Goal: Task Accomplishment & Management: Complete application form

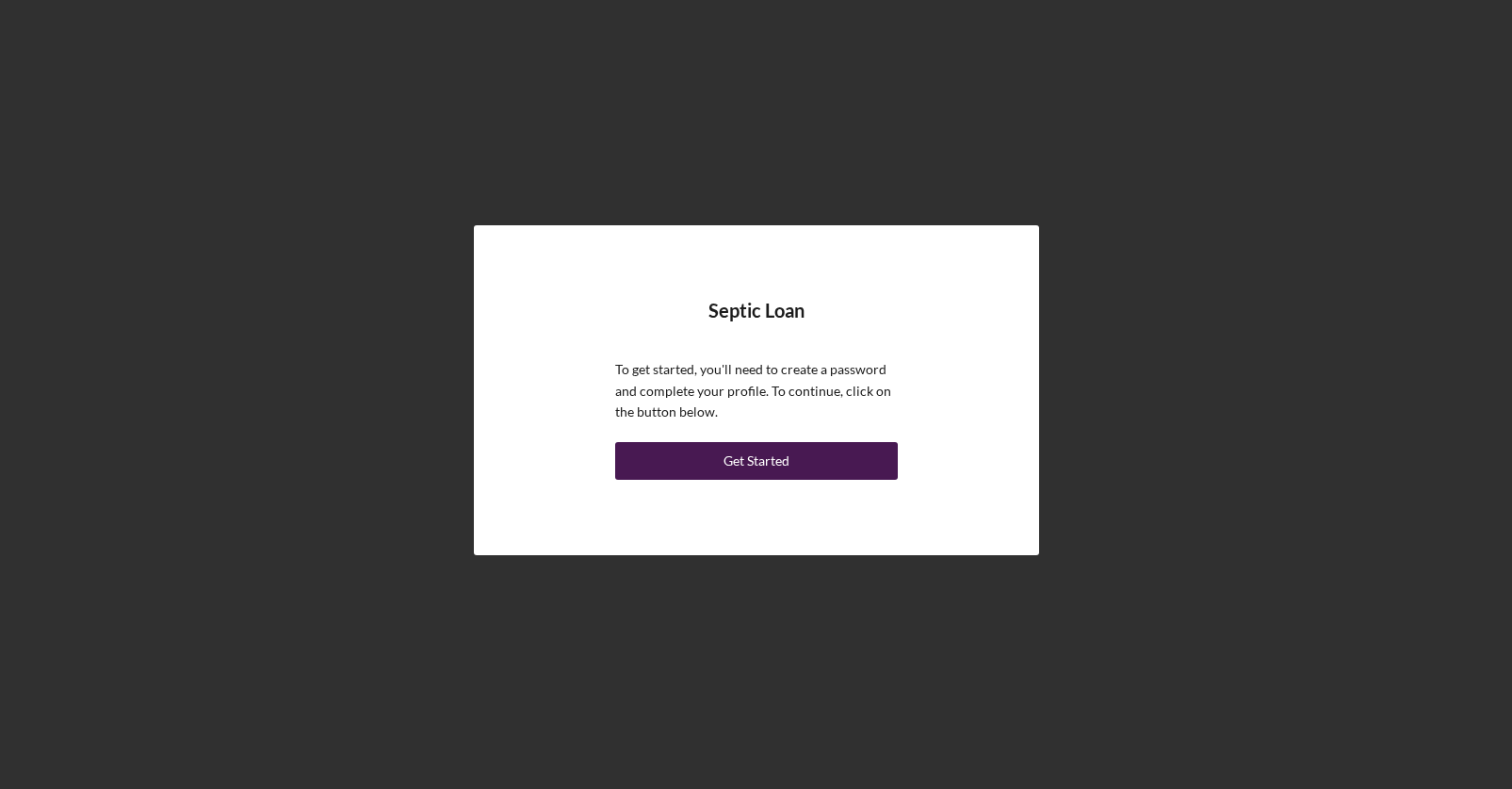
click at [767, 458] on div "Get Started" at bounding box center [756, 460] width 66 height 38
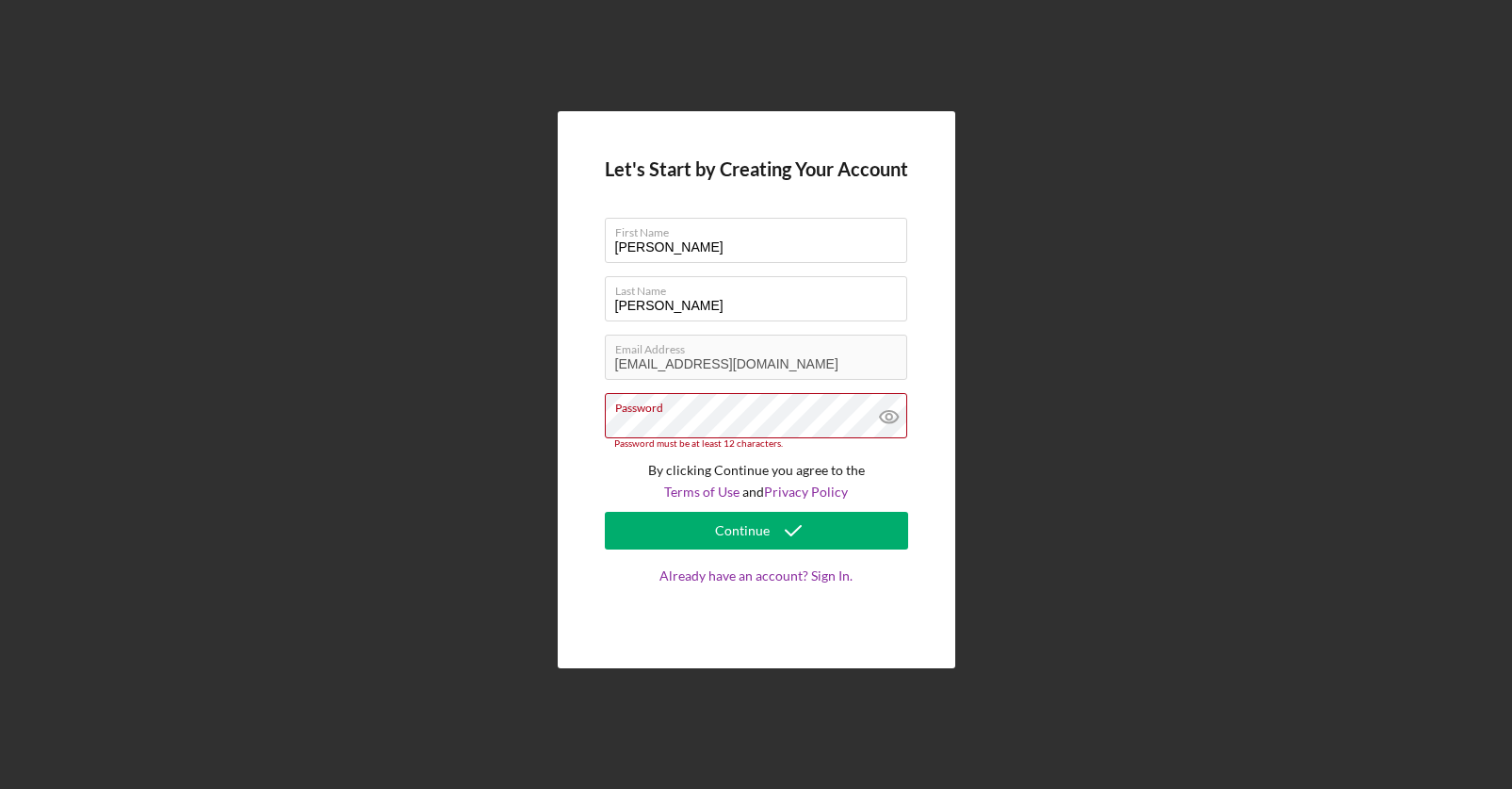
click at [754, 628] on div "Let's Start by Creating Your Account First Name [PERSON_NAME] Last Name [PERSON…" at bounding box center [756, 390] width 397 height 557
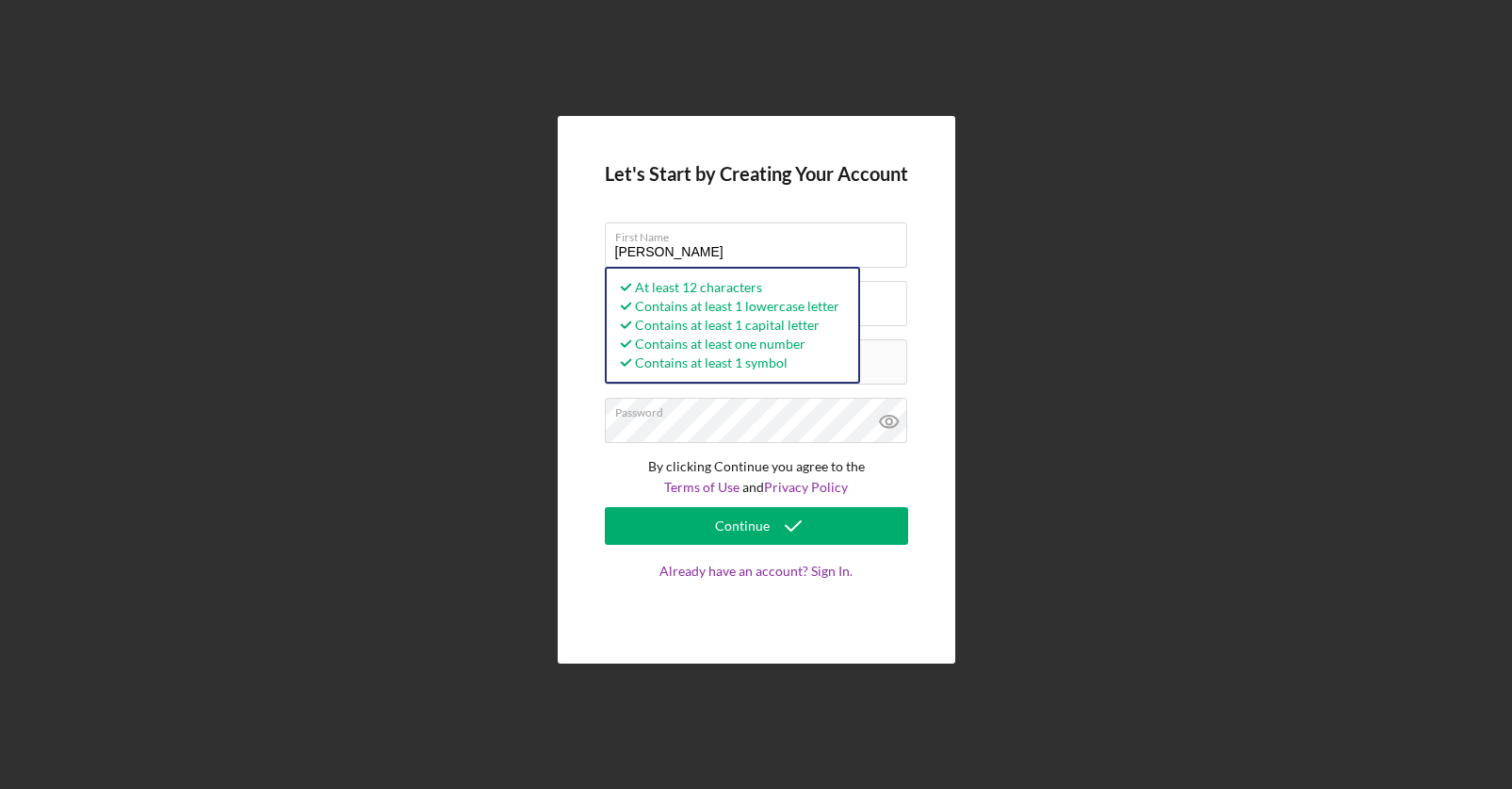
click at [916, 613] on div "Let's Start by Creating Your Account First Name [PERSON_NAME] Last Name [PERSON…" at bounding box center [756, 390] width 397 height 548
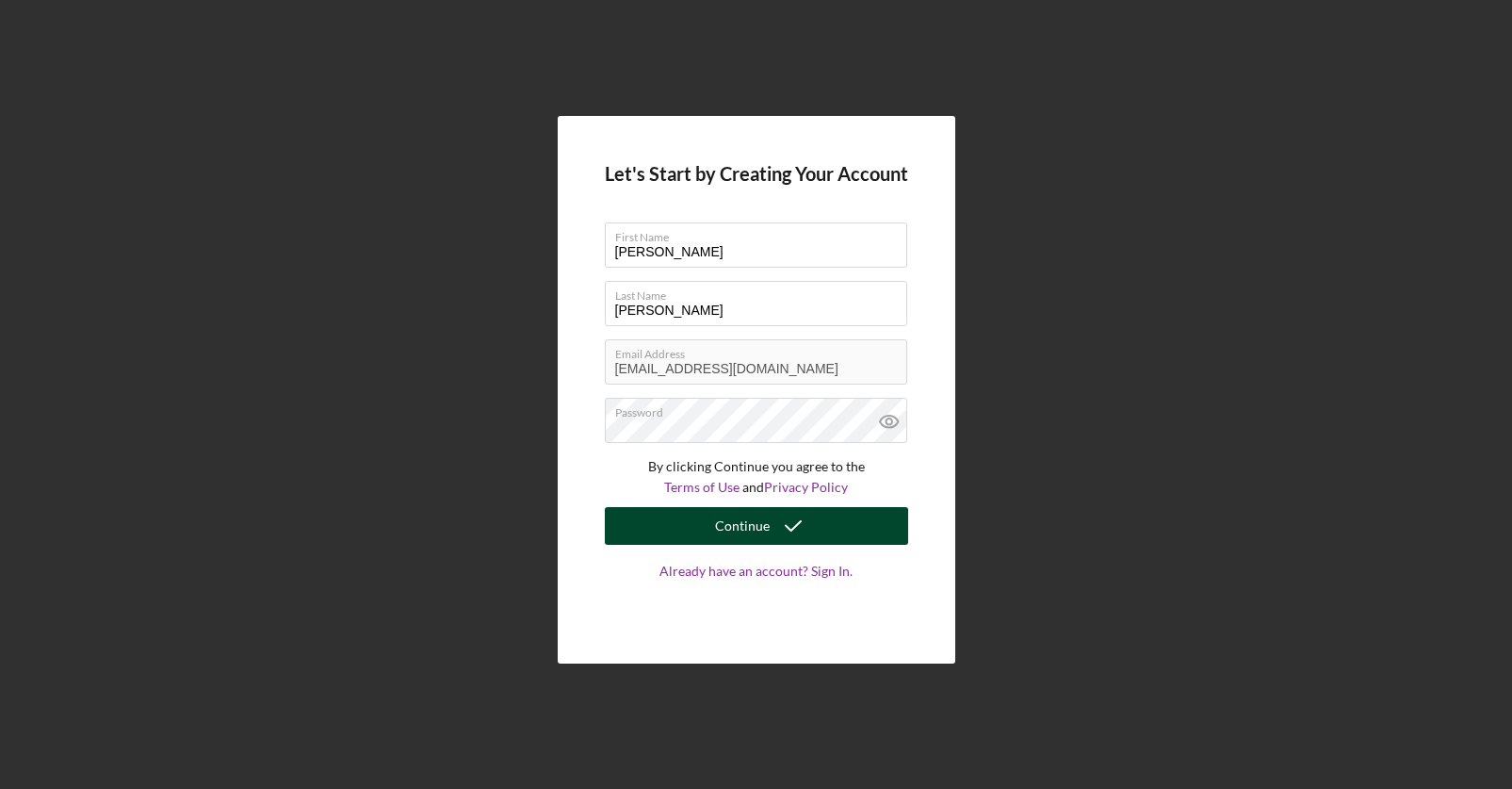
click at [771, 518] on icon "submit" at bounding box center [793, 525] width 47 height 47
